Goal: Task Accomplishment & Management: Complete application form

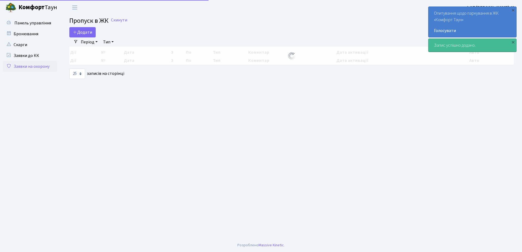
select select "25"
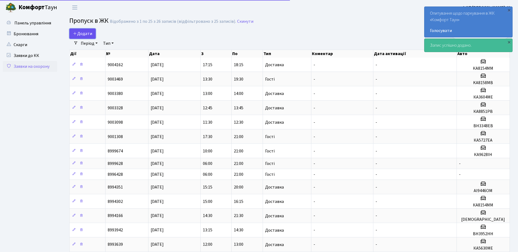
click at [78, 32] on span "Додати" at bounding box center [82, 34] width 19 height 6
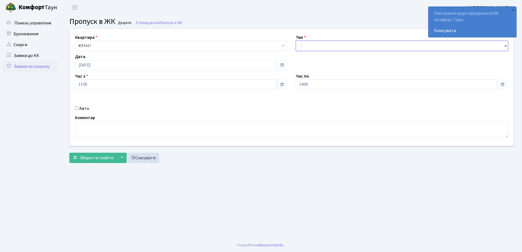
click at [314, 46] on select "- Доставка Таксі Гості Сервіс" at bounding box center [402, 46] width 213 height 10
select select "1"
click at [296, 41] on select "- Доставка Таксі Гості Сервіс" at bounding box center [402, 46] width 213 height 10
click at [315, 86] on input "14:00" at bounding box center [396, 85] width 201 height 10
click at [310, 101] on icon at bounding box center [310, 103] width 15 height 15
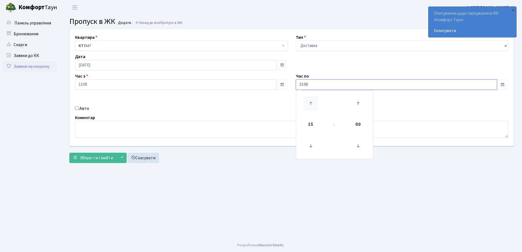
click at [310, 101] on icon at bounding box center [310, 103] width 15 height 15
type input "16:00"
click at [77, 109] on input "Авто" at bounding box center [77, 109] width 4 height 4
checkbox input "true"
paste input "ка4314са"
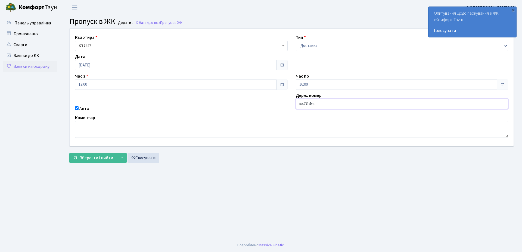
type input "КА4314СА"
click at [91, 159] on span "Зберегти і вийти" at bounding box center [96, 158] width 33 height 6
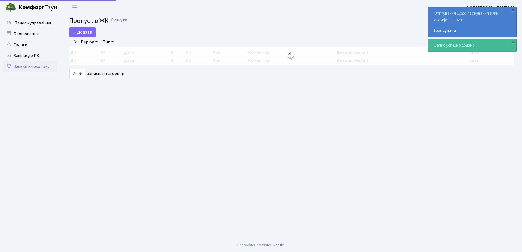
select select "25"
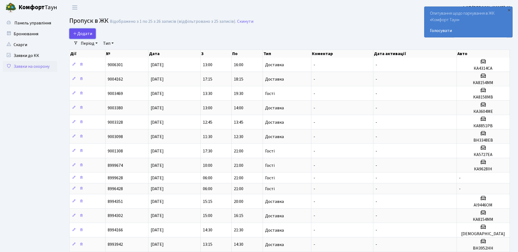
click at [80, 35] on span "Додати" at bounding box center [82, 34] width 19 height 6
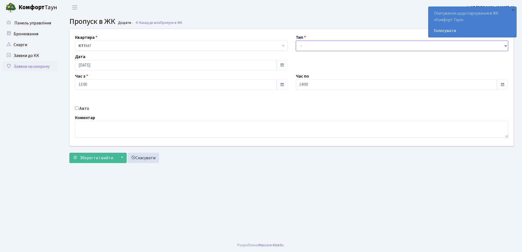
click at [308, 44] on select "- Доставка Таксі Гості Сервіс" at bounding box center [402, 46] width 213 height 10
select select "3"
click at [296, 41] on select "- Доставка Таксі Гості Сервіс" at bounding box center [402, 46] width 213 height 10
click at [117, 64] on input "23.09.2025" at bounding box center [175, 65] width 201 height 10
click at [98, 124] on td "24" at bounding box center [97, 125] width 8 height 8
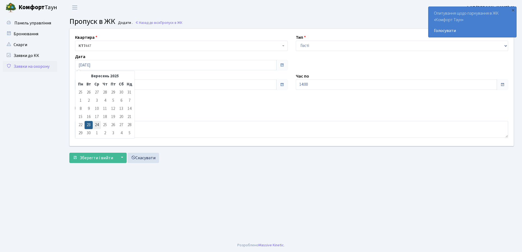
type input "24.09.2025"
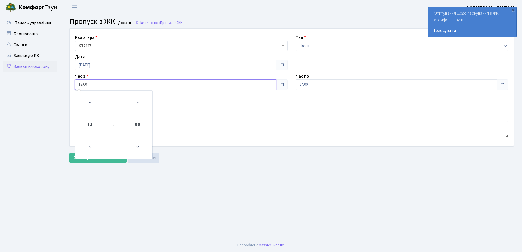
click at [102, 86] on input "13:00" at bounding box center [175, 85] width 201 height 10
click at [91, 147] on icon at bounding box center [90, 146] width 15 height 15
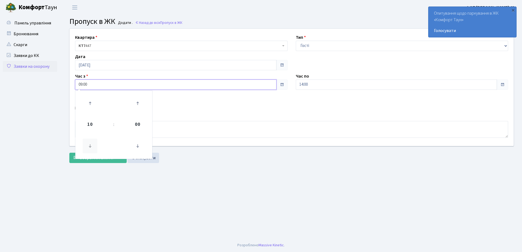
click at [91, 147] on icon at bounding box center [90, 146] width 15 height 15
type input "06:00"
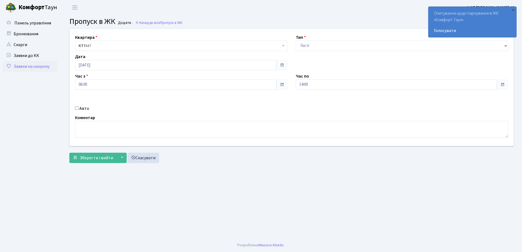
click at [210, 104] on div "Квартира <b>КТ7</b>&nbsp;&nbsp;&nbsp;447 КТ7 447 Тип - Доставка Таксі Гості Сер…" at bounding box center [292, 87] width 452 height 117
click at [314, 85] on input "14:00" at bounding box center [396, 85] width 201 height 10
click at [308, 100] on icon at bounding box center [310, 103] width 15 height 15
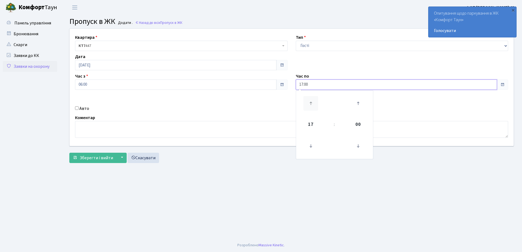
click at [308, 100] on icon at bounding box center [310, 103] width 15 height 15
type input "21:00"
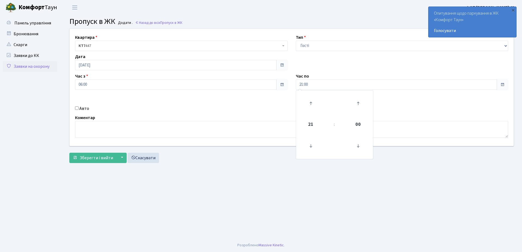
click at [256, 114] on div "Квартира <b>КТ7</b>&nbsp;&nbsp;&nbsp;447 КТ7 447 Тип - Доставка Таксі Гості Сер…" at bounding box center [292, 87] width 452 height 117
click at [91, 158] on span "Зберегти і вийти" at bounding box center [96, 158] width 33 height 6
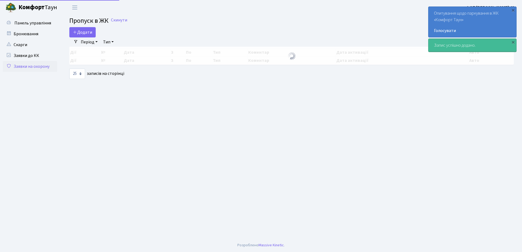
select select "25"
